Goal: Task Accomplishment & Management: Manage account settings

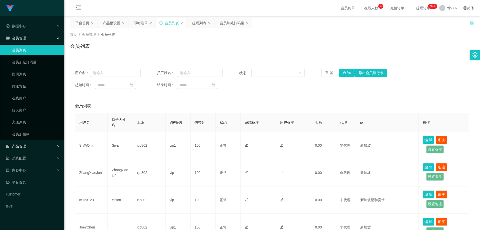
click at [28, 146] on div "产品管理" at bounding box center [32, 146] width 64 height 10
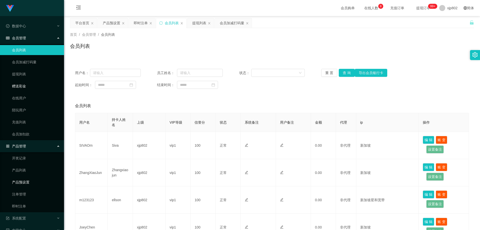
drag, startPoint x: 33, startPoint y: 184, endPoint x: 48, endPoint y: 91, distance: 94.0
click at [33, 184] on link "产品预设置" at bounding box center [36, 182] width 48 height 10
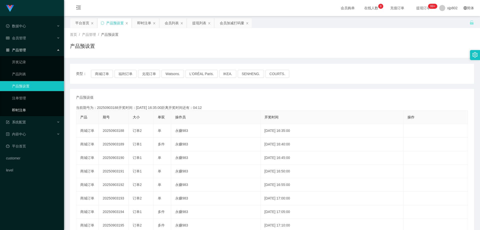
click at [23, 112] on link "即时注单" at bounding box center [36, 110] width 48 height 10
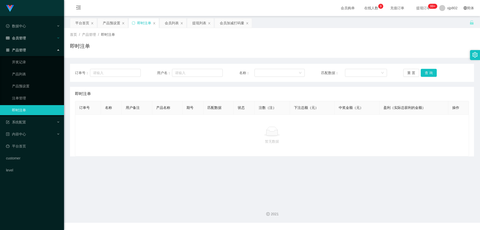
click at [22, 37] on span "会员管理" at bounding box center [16, 38] width 20 height 4
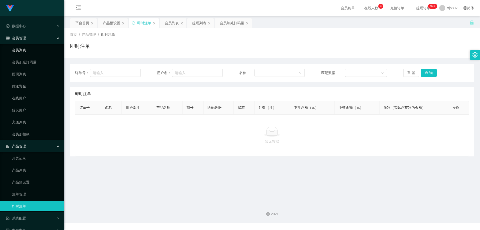
click at [28, 46] on link "会员列表" at bounding box center [36, 50] width 48 height 10
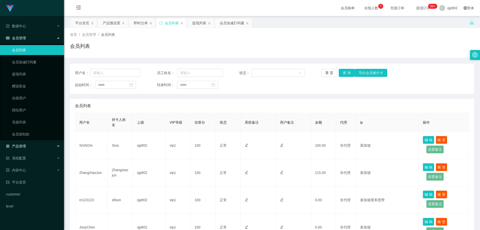
click at [28, 146] on div "产品管理" at bounding box center [32, 146] width 64 height 10
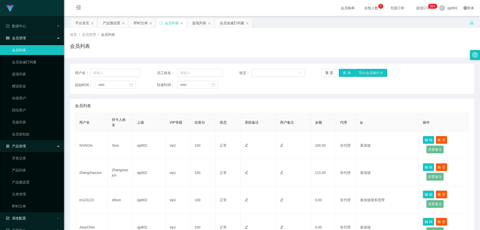
scroll to position [46, 0]
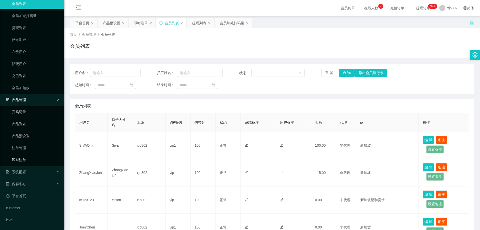
drag, startPoint x: 23, startPoint y: 160, endPoint x: 24, endPoint y: 59, distance: 101.0
click at [23, 160] on link "即时注单" at bounding box center [36, 160] width 48 height 10
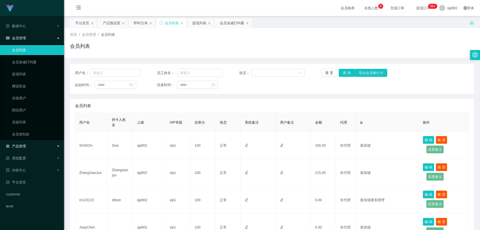
click at [34, 147] on div "产品管理" at bounding box center [32, 146] width 64 height 10
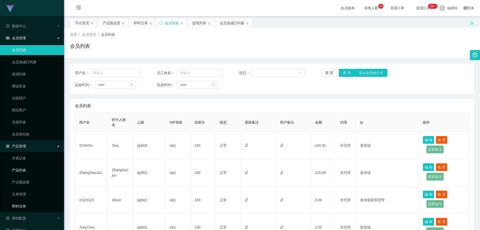
drag, startPoint x: 27, startPoint y: 207, endPoint x: 33, endPoint y: 171, distance: 36.7
click at [27, 207] on link "即时注单" at bounding box center [36, 206] width 48 height 10
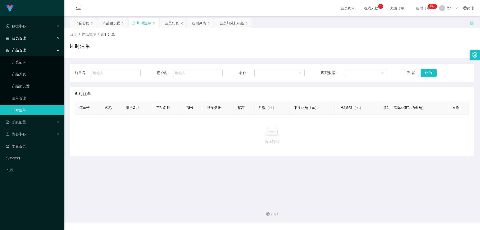
click at [27, 37] on div "会员管理" at bounding box center [32, 38] width 64 height 10
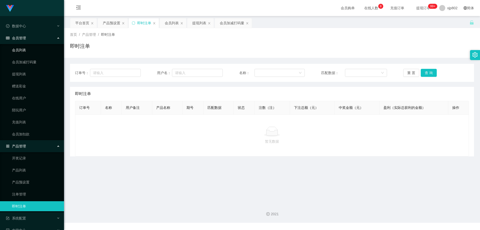
click at [25, 51] on link "会员列表" at bounding box center [36, 50] width 48 height 10
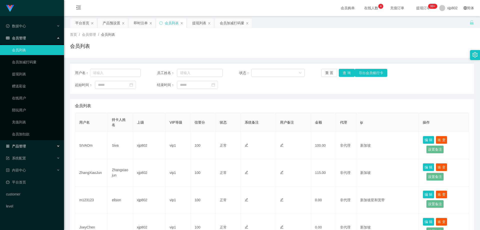
click at [25, 146] on span "产品管理" at bounding box center [16, 146] width 20 height 4
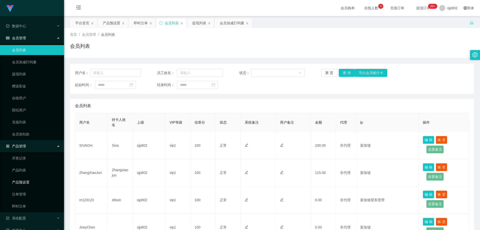
click at [34, 182] on link "产品预设置" at bounding box center [36, 182] width 48 height 10
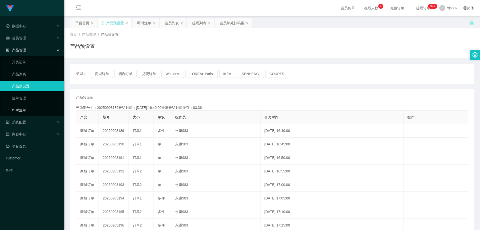
click at [30, 113] on link "即时注单" at bounding box center [36, 110] width 48 height 10
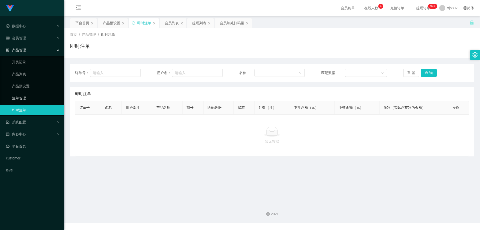
click at [33, 100] on link "注单管理" at bounding box center [36, 98] width 48 height 10
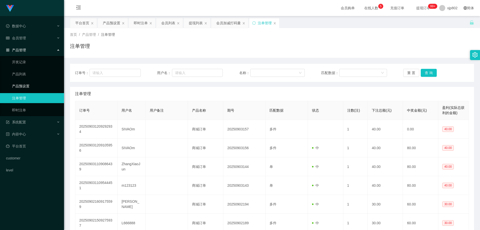
drag, startPoint x: 31, startPoint y: 87, endPoint x: 31, endPoint y: 56, distance: 31.0
click at [31, 87] on link "产品预设置" at bounding box center [36, 86] width 48 height 10
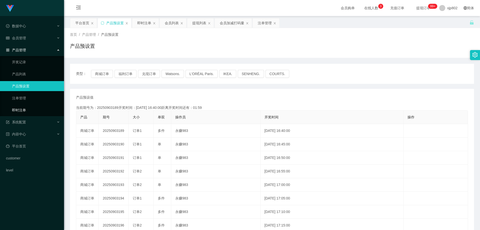
click at [34, 107] on link "即时注单" at bounding box center [36, 110] width 48 height 10
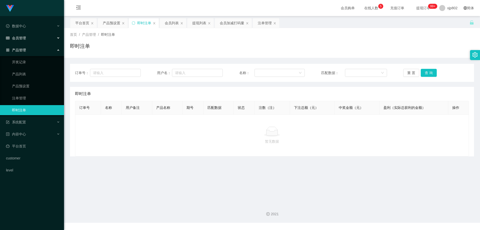
click at [23, 39] on span "会员管理" at bounding box center [16, 38] width 20 height 4
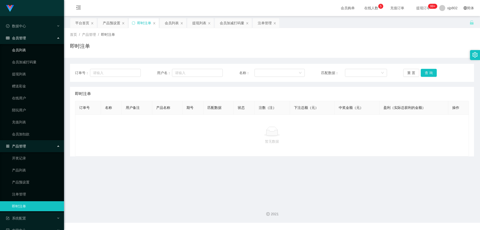
click at [26, 50] on link "会员列表" at bounding box center [36, 50] width 48 height 10
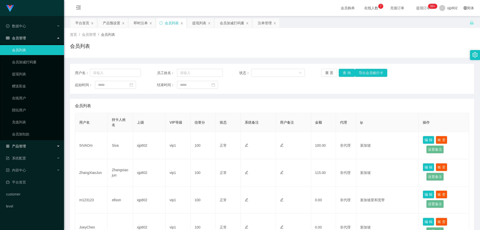
click at [36, 147] on div "产品管理" at bounding box center [32, 146] width 64 height 10
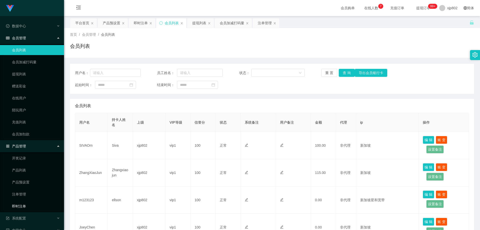
drag, startPoint x: 28, startPoint y: 209, endPoint x: 31, endPoint y: 204, distance: 5.4
click at [28, 208] on link "即时注单" at bounding box center [36, 206] width 48 height 10
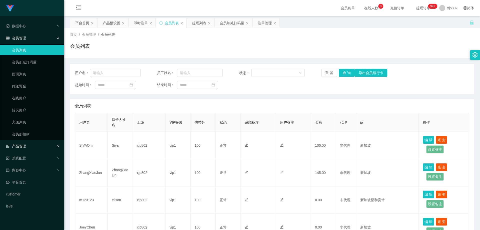
click at [31, 149] on div "产品管理" at bounding box center [32, 146] width 64 height 10
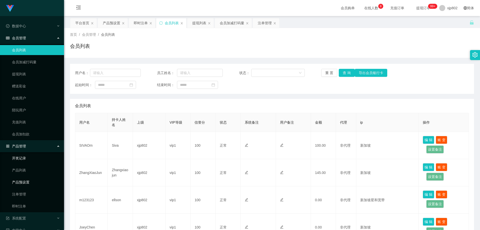
drag, startPoint x: 32, startPoint y: 184, endPoint x: 33, endPoint y: 163, distance: 21.0
click at [32, 184] on link "产品预设置" at bounding box center [36, 182] width 48 height 10
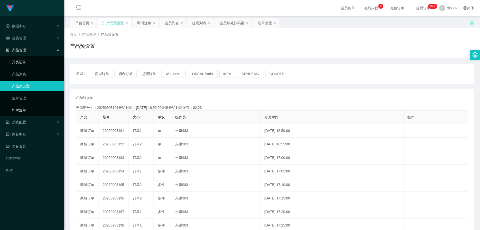
drag, startPoint x: 27, startPoint y: 109, endPoint x: 37, endPoint y: 61, distance: 49.2
click at [27, 109] on link "即时注单" at bounding box center [36, 110] width 48 height 10
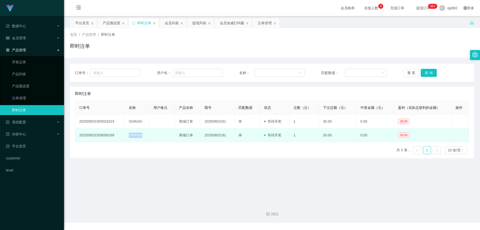
click at [126, 137] on td "SIVAOm" at bounding box center [137, 135] width 25 height 14
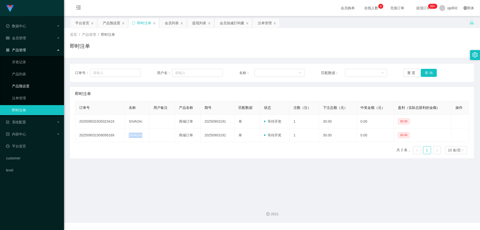
click at [30, 83] on link "产品预设置" at bounding box center [36, 86] width 48 height 10
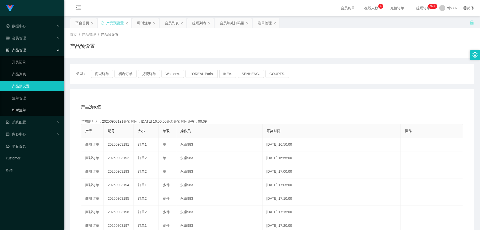
click at [32, 112] on link "即时注单" at bounding box center [36, 110] width 48 height 10
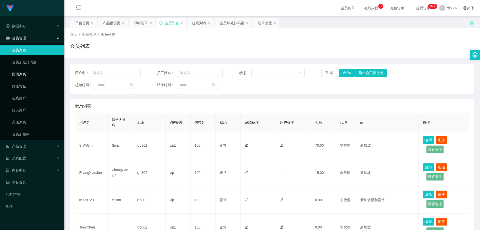
click at [26, 75] on link "提现列表" at bounding box center [36, 74] width 48 height 10
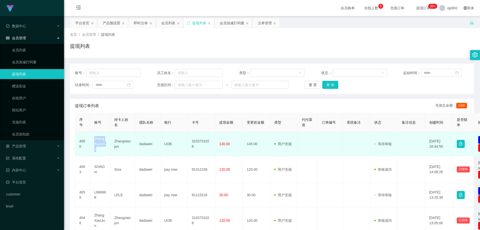
click at [92, 136] on td "ZhangXiaoJun" at bounding box center [100, 144] width 20 height 24
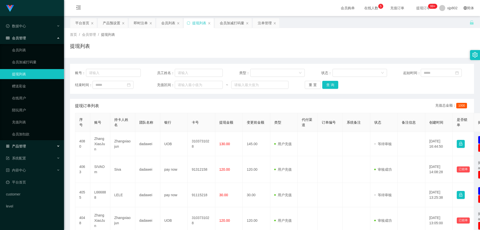
click at [35, 144] on div "产品管理" at bounding box center [32, 146] width 64 height 10
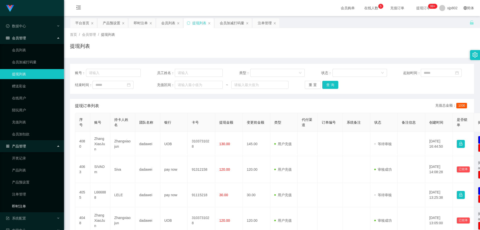
click at [30, 204] on link "即时注单" at bounding box center [36, 206] width 48 height 10
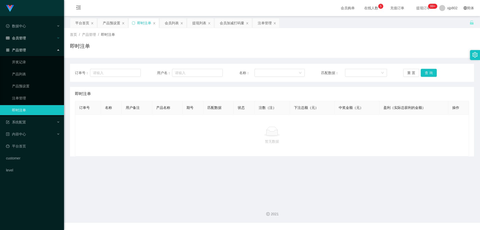
click at [38, 41] on div "会员管理" at bounding box center [32, 38] width 64 height 10
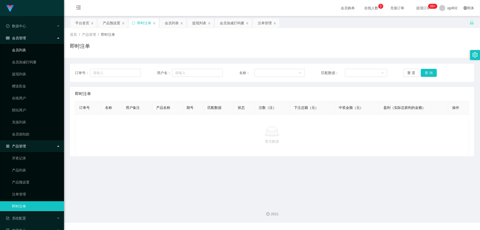
click at [27, 52] on link "会员列表" at bounding box center [36, 50] width 48 height 10
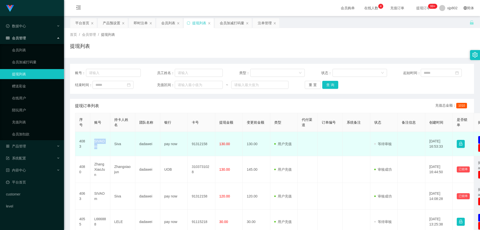
drag, startPoint x: 104, startPoint y: 146, endPoint x: 92, endPoint y: 141, distance: 13.1
click at [92, 141] on td "SIVAOm" at bounding box center [100, 144] width 20 height 24
copy td "SIVAOm"
